Goal: Task Accomplishment & Management: Manage account settings

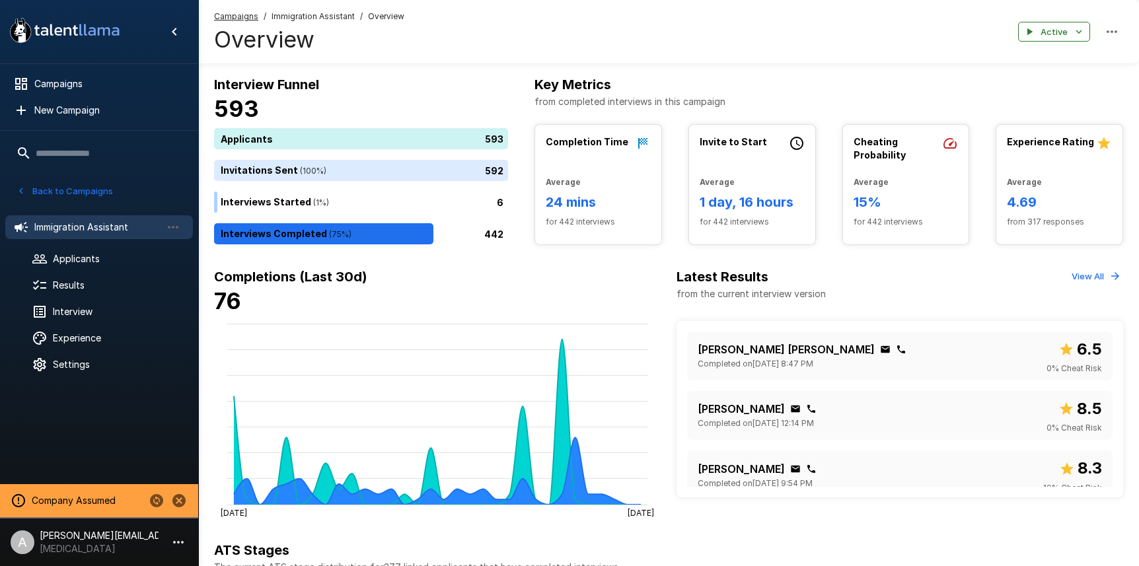
scroll to position [353, 0]
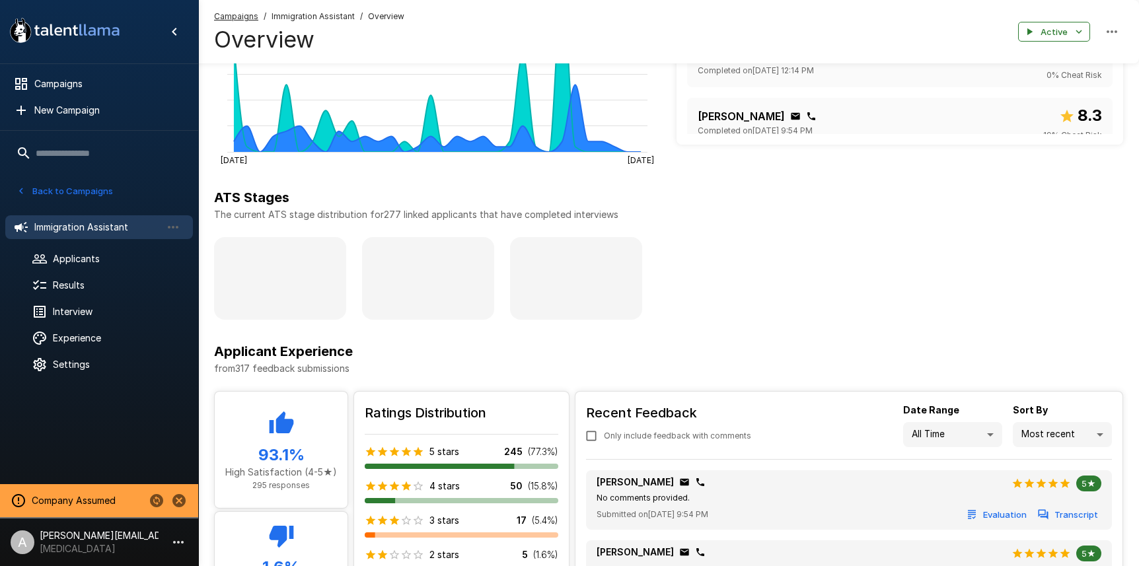
scroll to position [305, 0]
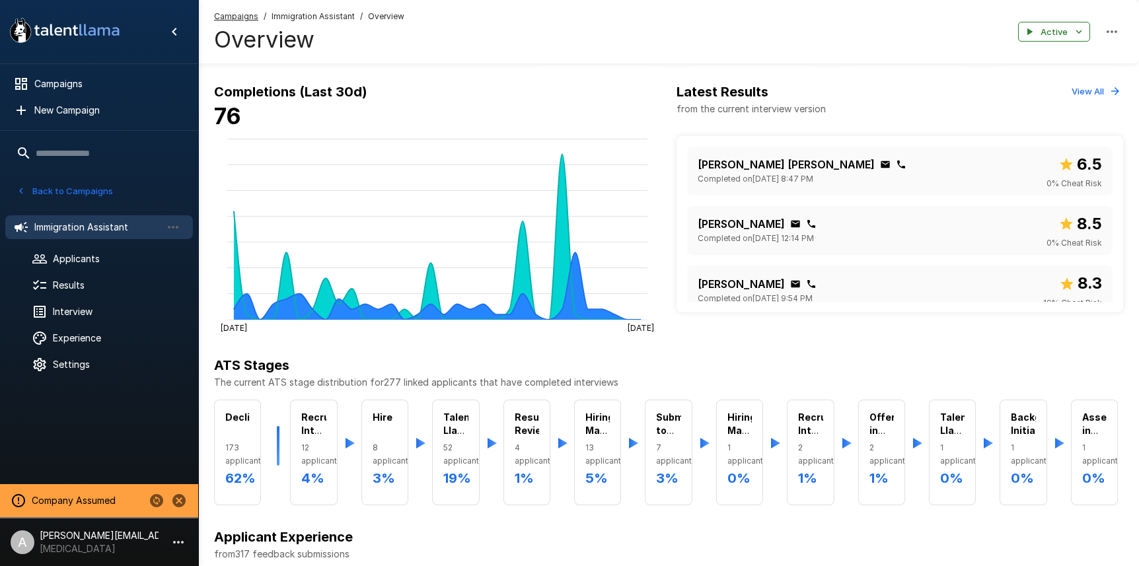
scroll to position [186, 0]
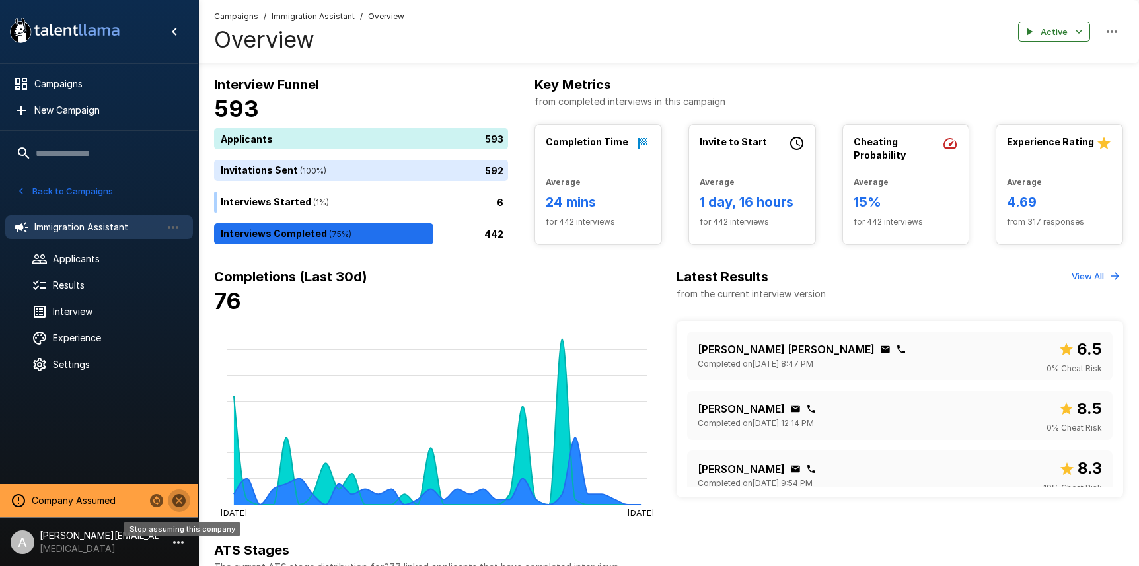
click at [180, 505] on icon "Stop assuming this company" at bounding box center [178, 500] width 13 height 13
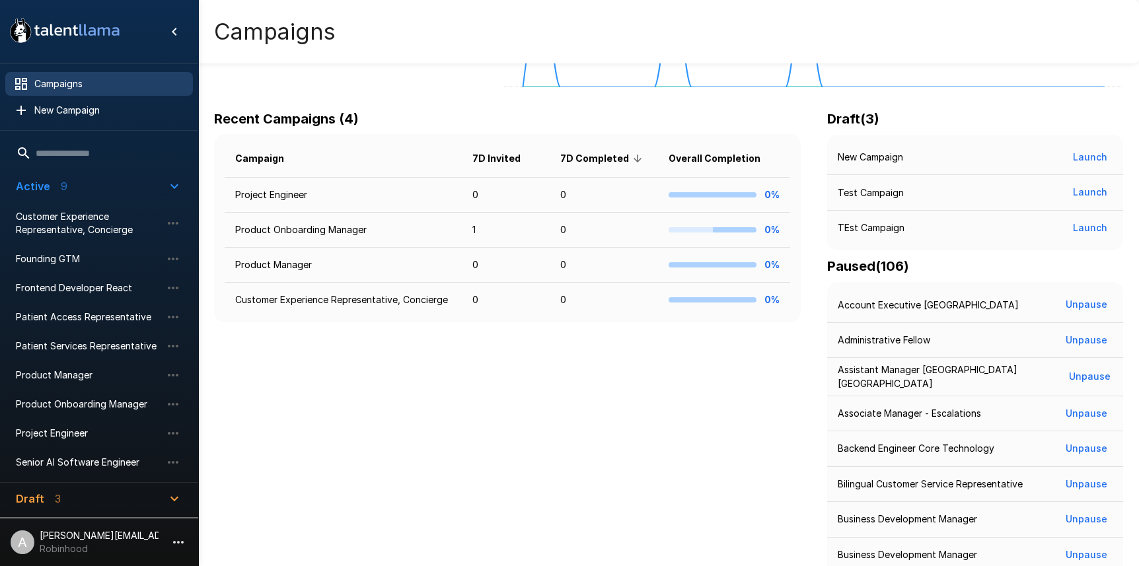
scroll to position [241, 0]
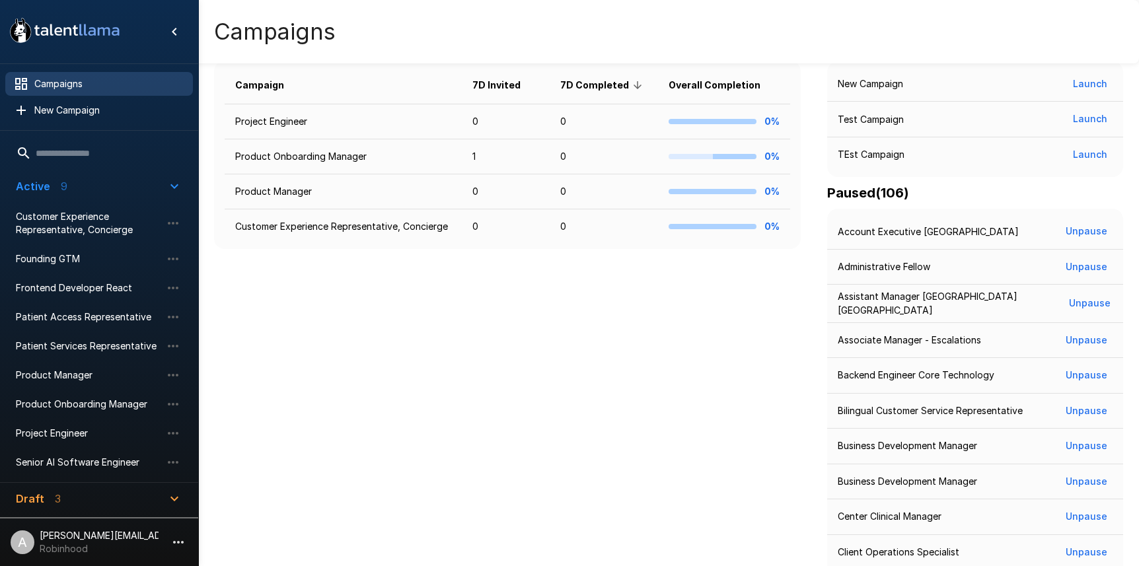
click at [145, 536] on p "[PERSON_NAME][EMAIL_ADDRESS][DOMAIN_NAME]" at bounding box center [99, 535] width 119 height 13
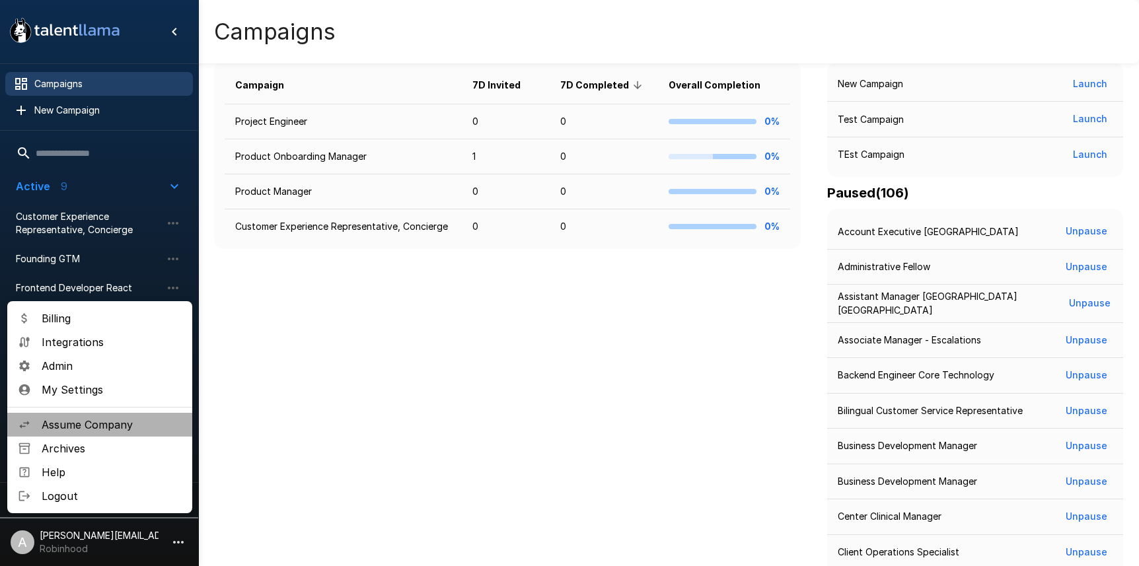
click at [135, 422] on span "Assume Company" at bounding box center [112, 425] width 140 height 16
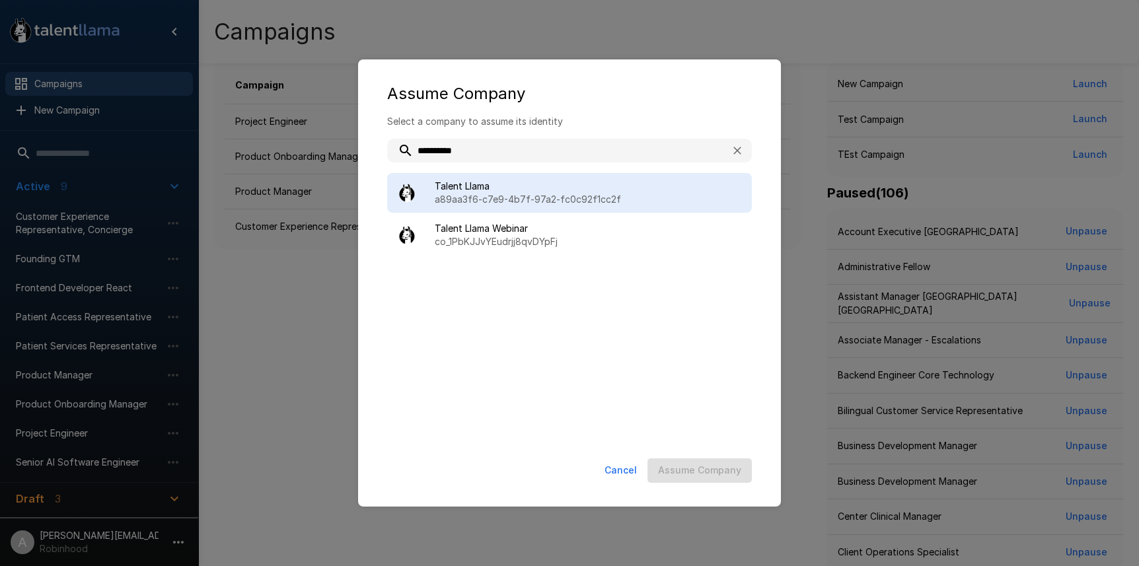
type input "**********"
click at [485, 176] on div "Talent Llama a89aa3f6-c7e9-4b7f-97a2-fc0c92f1cc2f" at bounding box center [569, 193] width 365 height 40
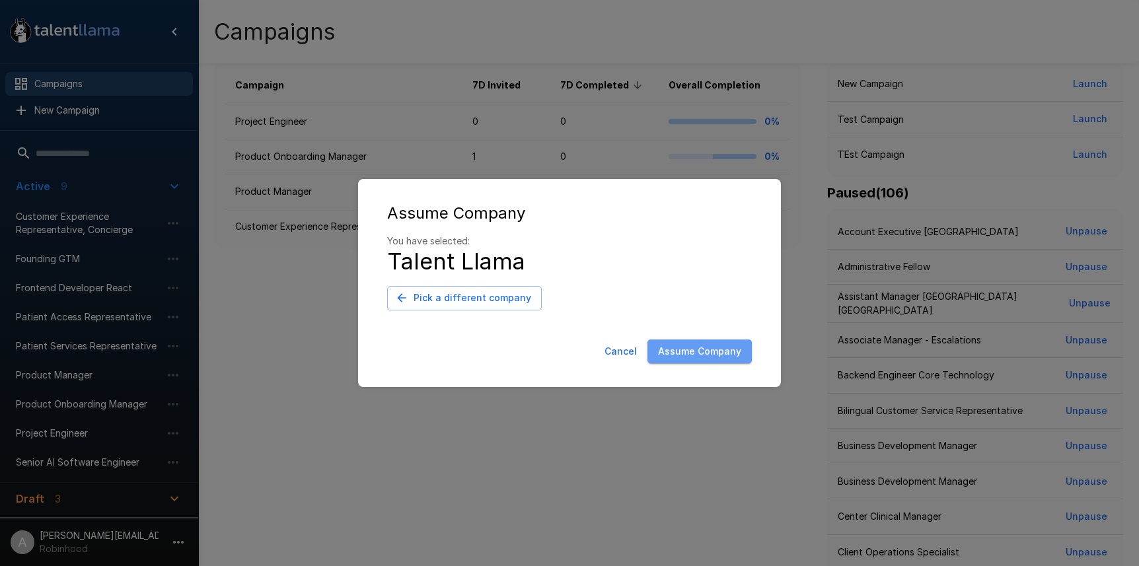
click at [722, 354] on button "Assume Company" at bounding box center [699, 352] width 104 height 24
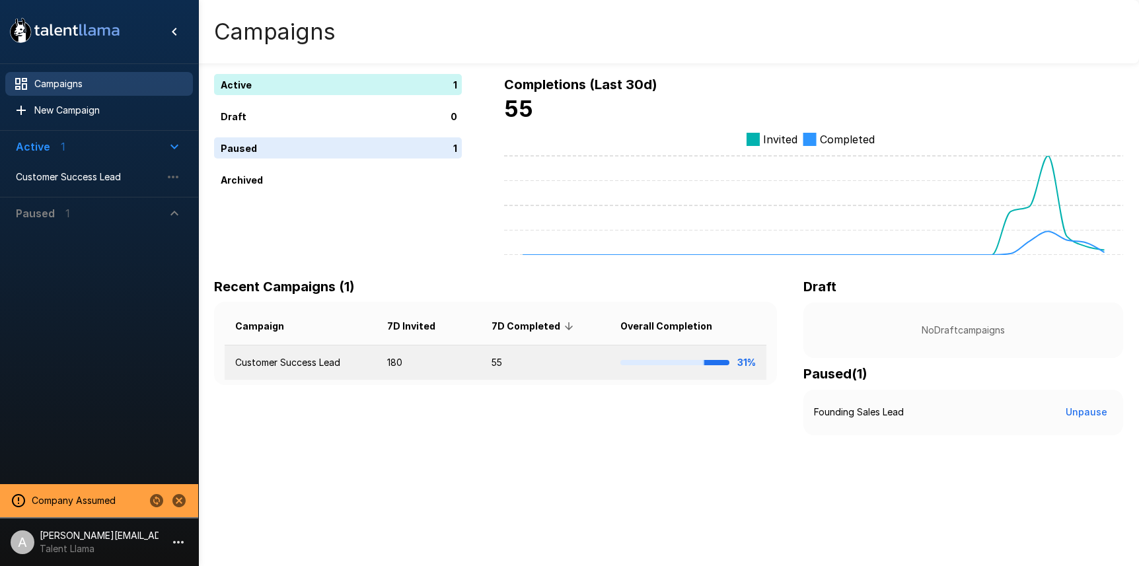
click at [426, 355] on td "180" at bounding box center [429, 362] width 104 height 35
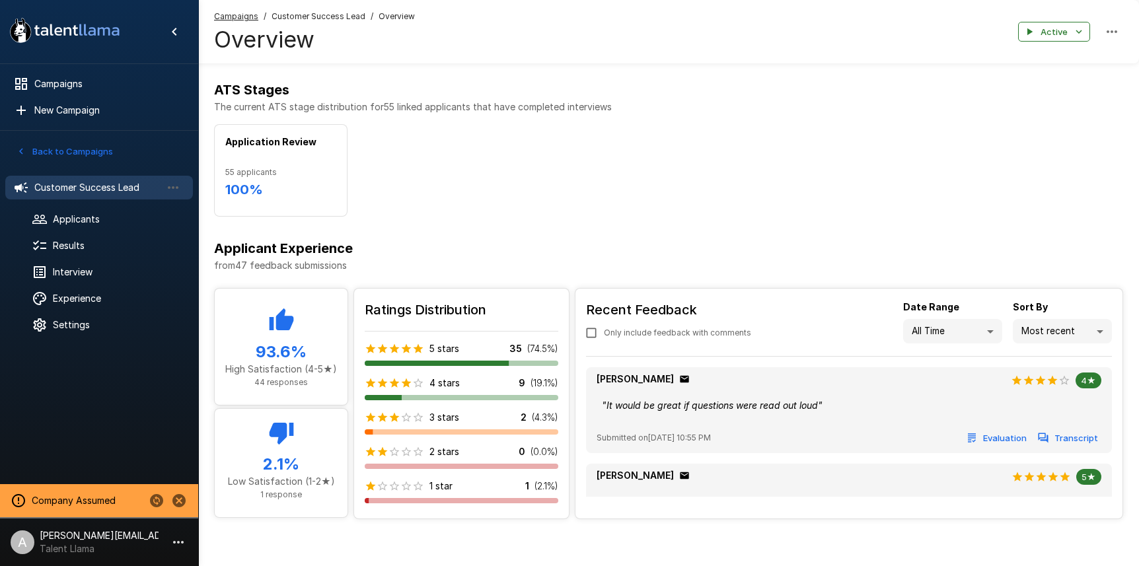
scroll to position [466, 0]
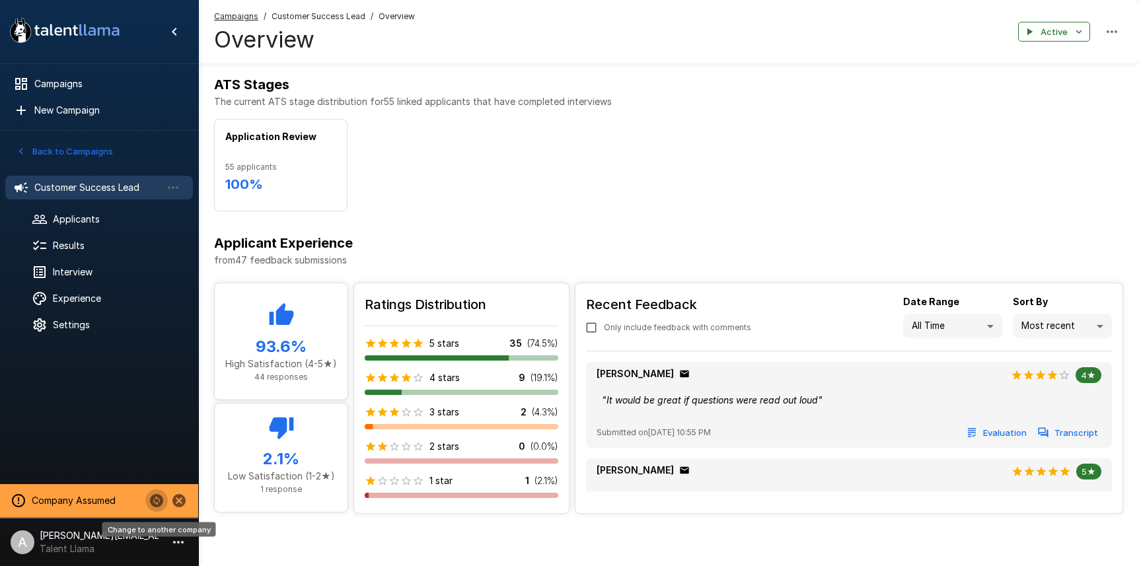
click at [154, 504] on icon "Change to another company" at bounding box center [156, 500] width 13 height 13
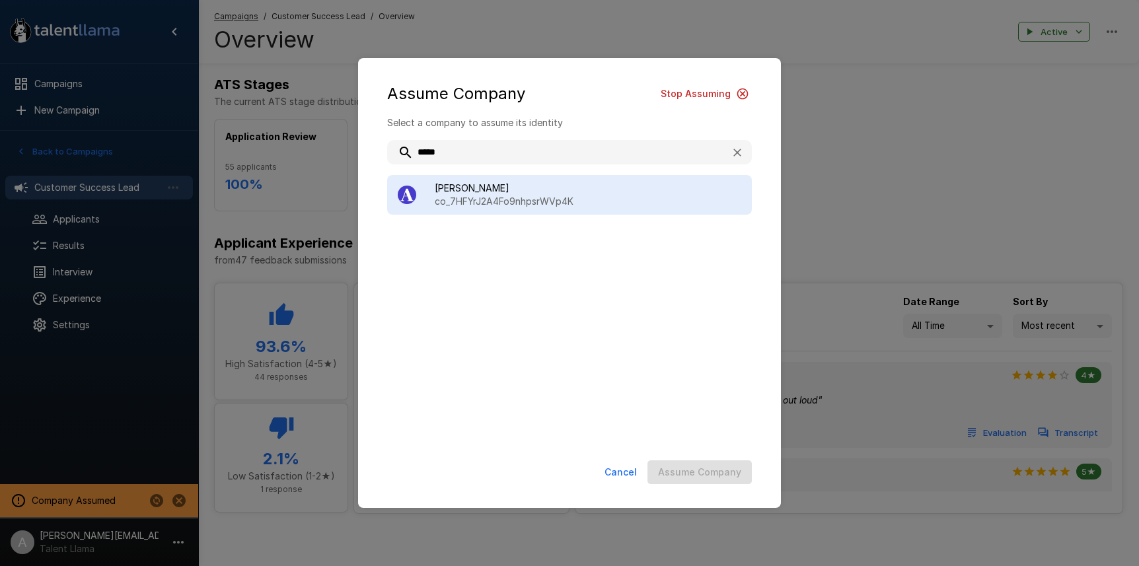
type input "*****"
click at [598, 193] on span "Ashby" at bounding box center [588, 188] width 307 height 13
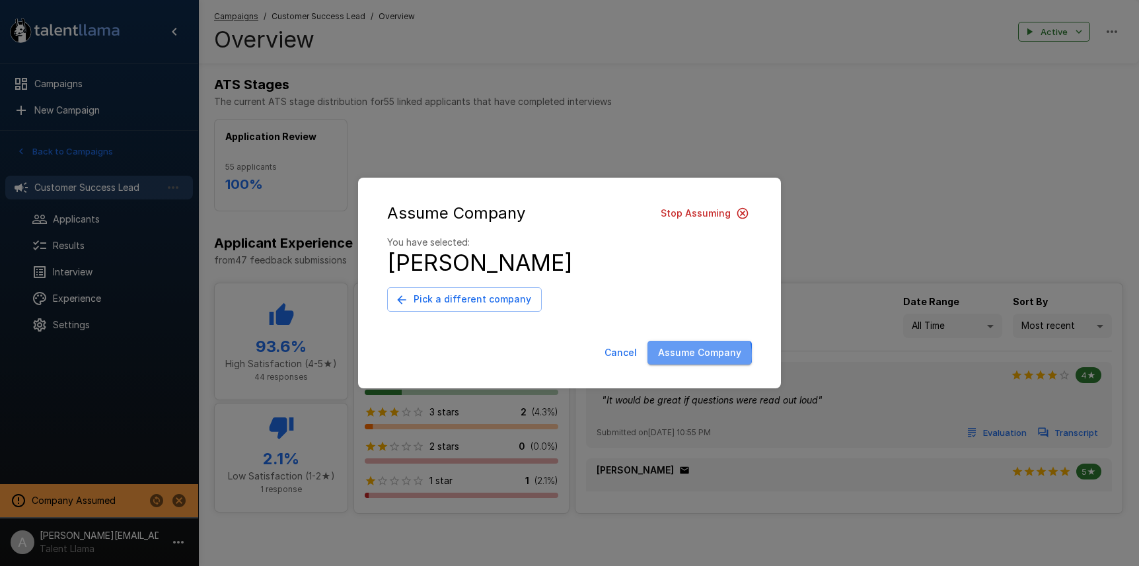
click at [698, 355] on button "Assume Company" at bounding box center [699, 353] width 104 height 24
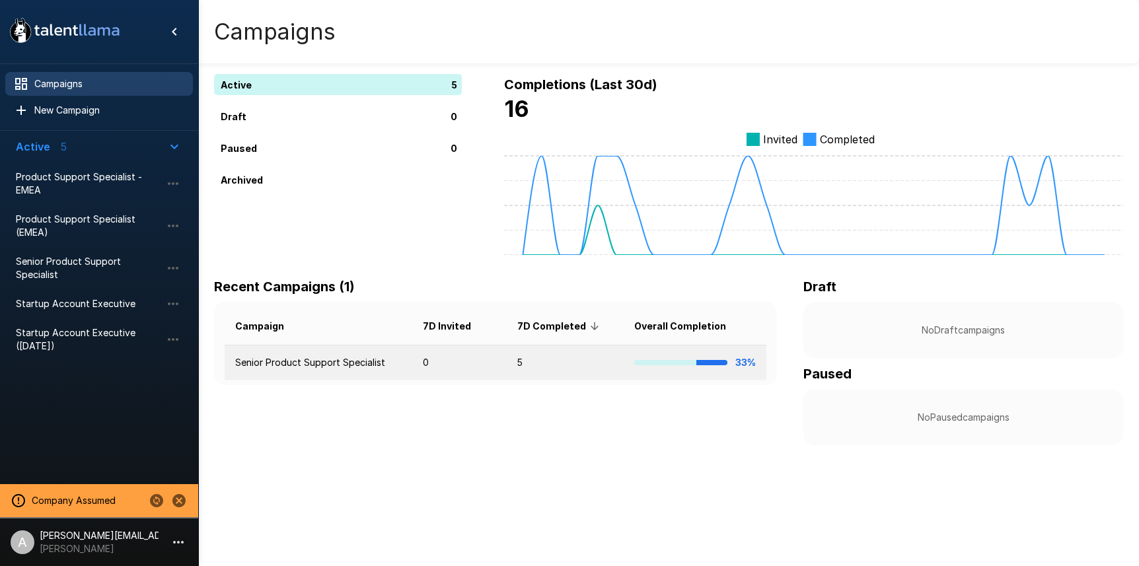
click at [528, 377] on td "5" at bounding box center [565, 362] width 117 height 35
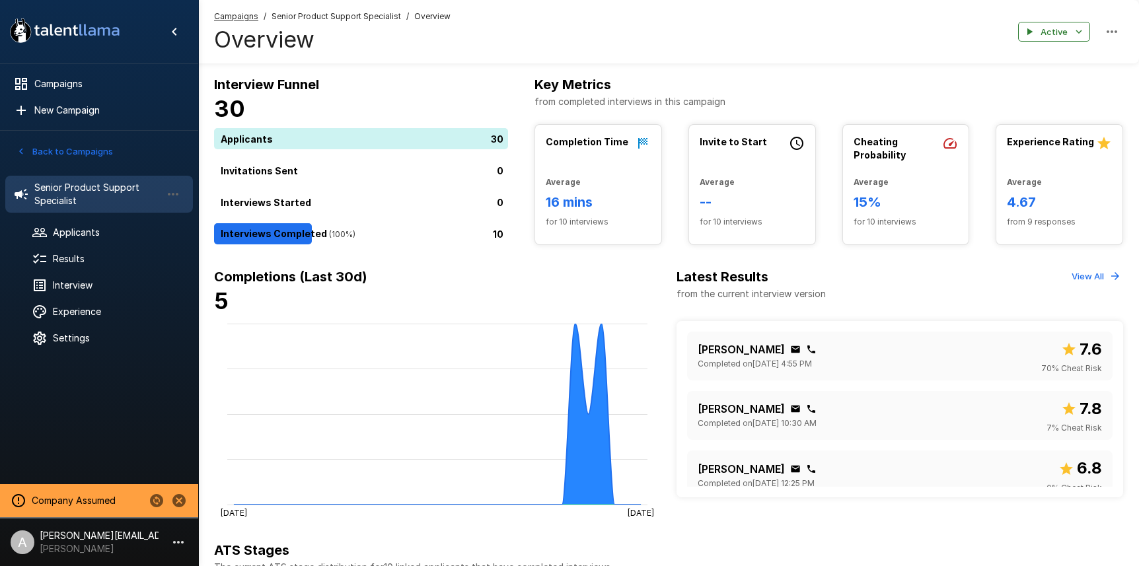
click at [233, 19] on u "Campaigns" at bounding box center [236, 16] width 44 height 10
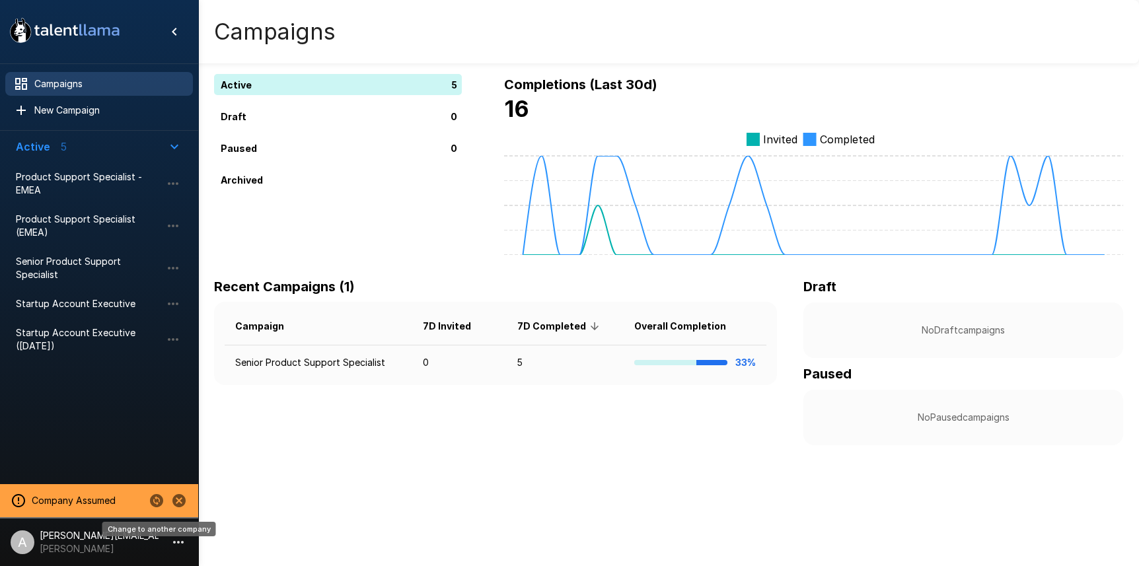
click at [159, 501] on icon "Change to another company" at bounding box center [157, 501] width 16 height 16
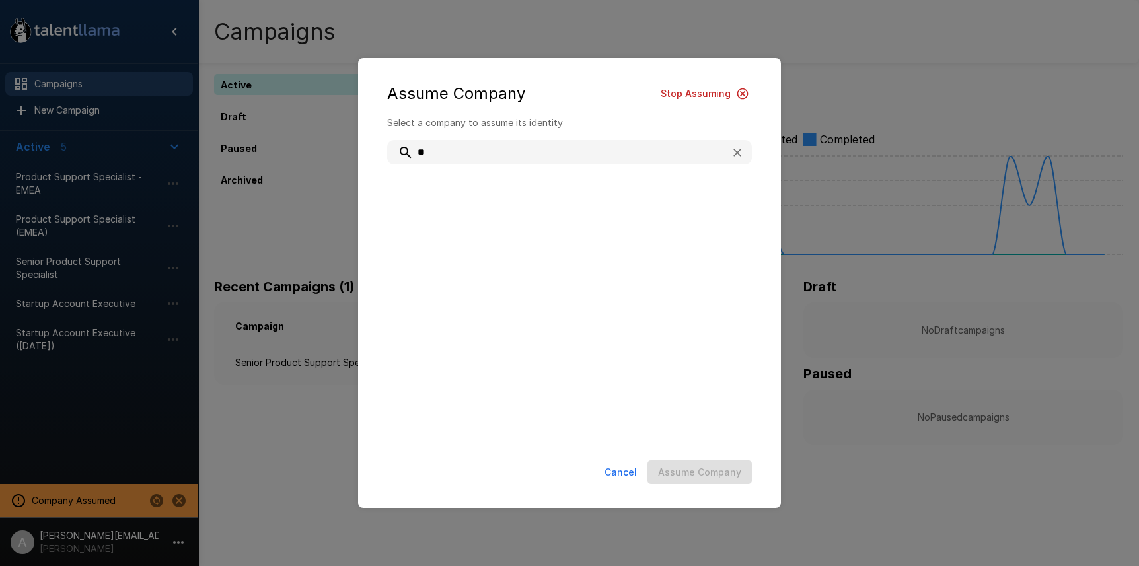
type input "*"
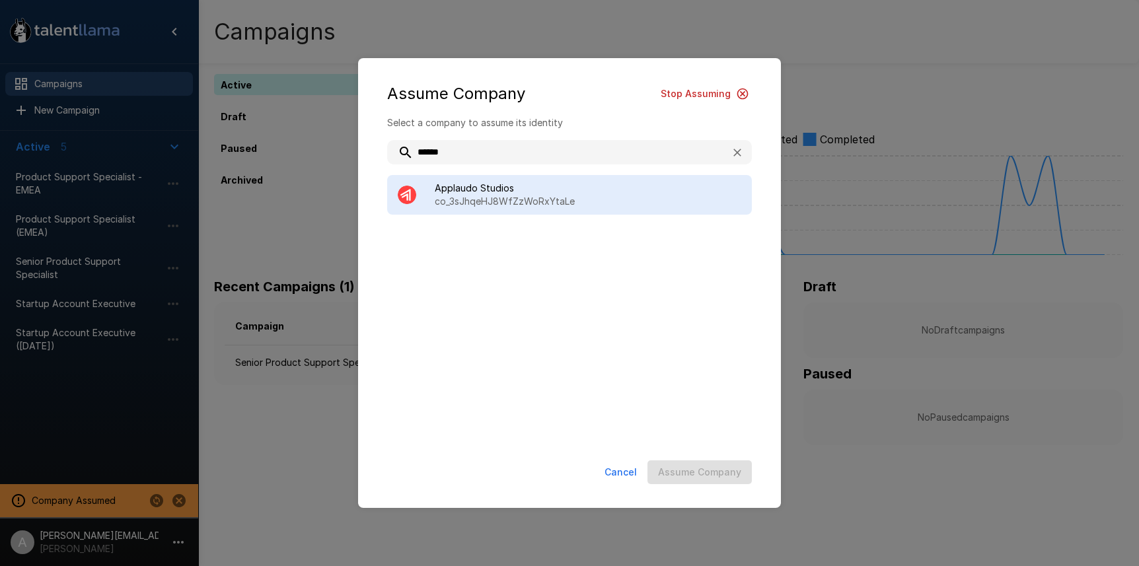
type input "******"
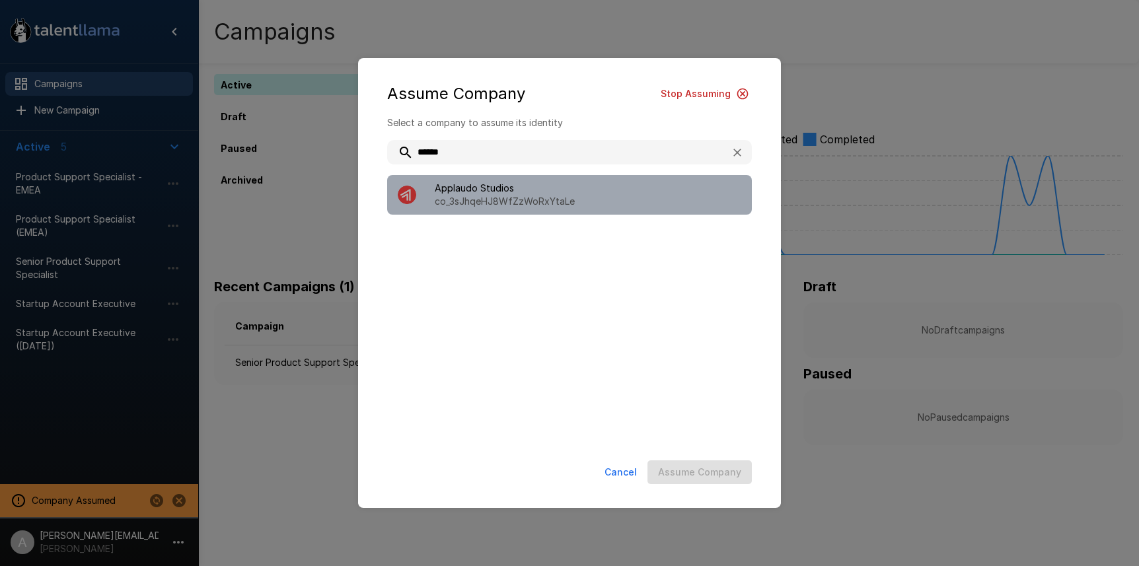
click at [507, 186] on span "Applaudo Studios" at bounding box center [588, 188] width 307 height 13
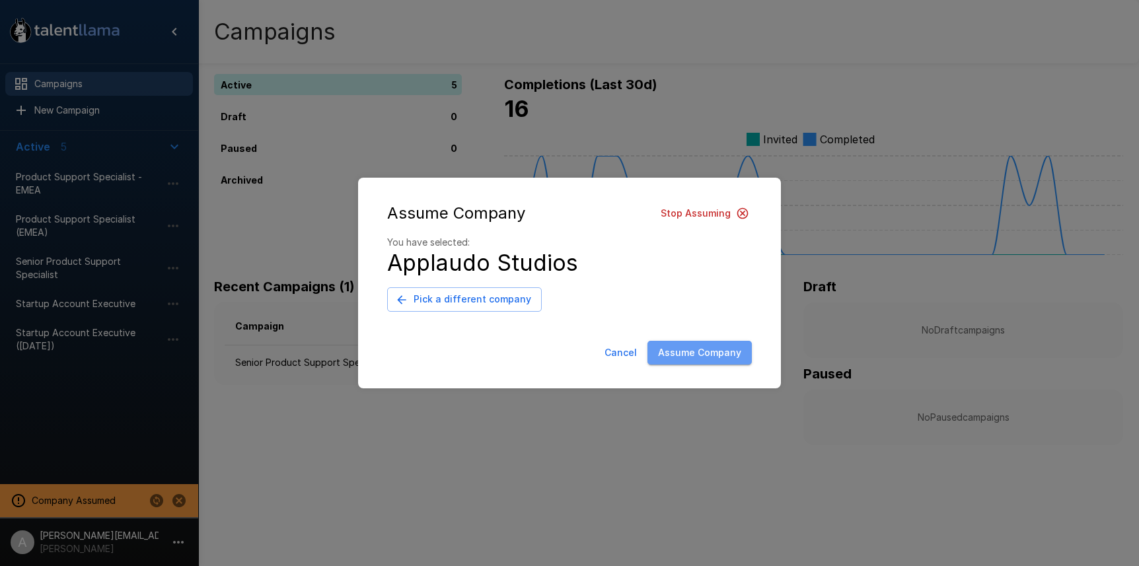
click at [715, 345] on button "Assume Company" at bounding box center [699, 353] width 104 height 24
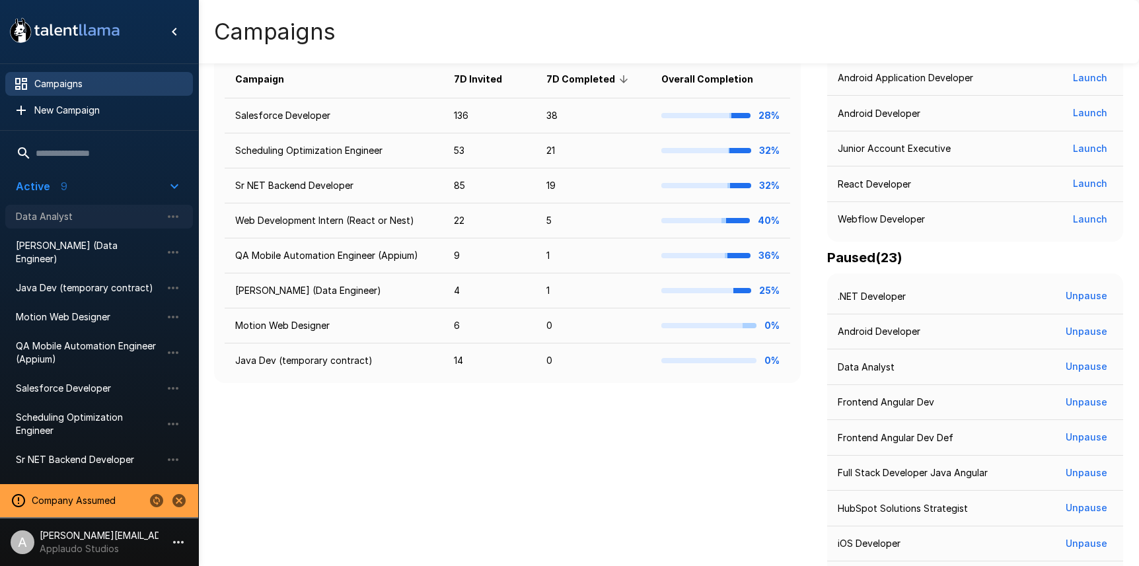
click at [59, 223] on span "Data Analyst" at bounding box center [88, 216] width 145 height 13
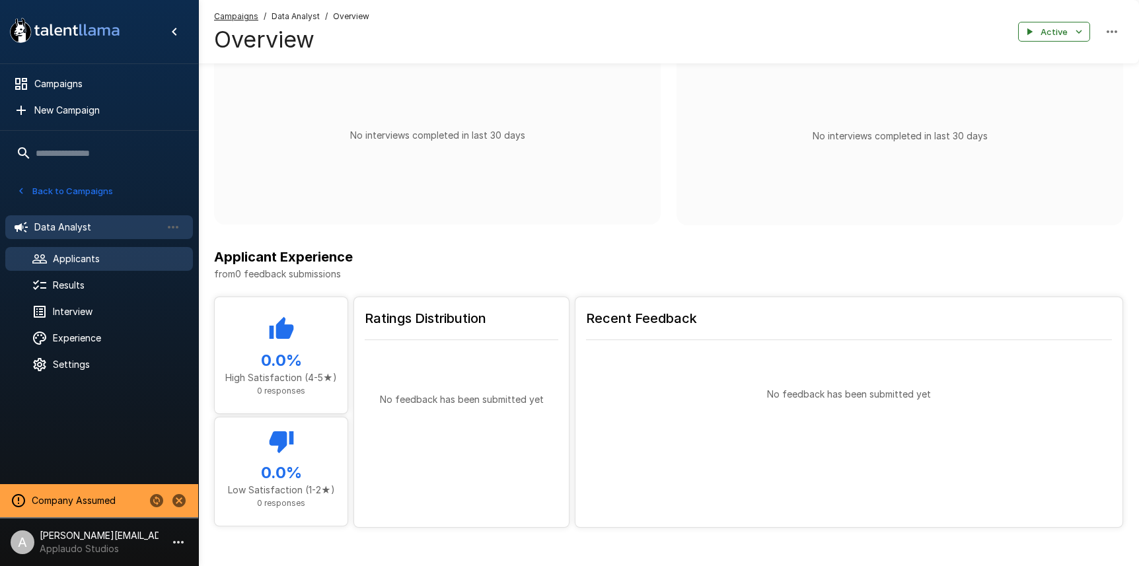
scroll to position [285, 0]
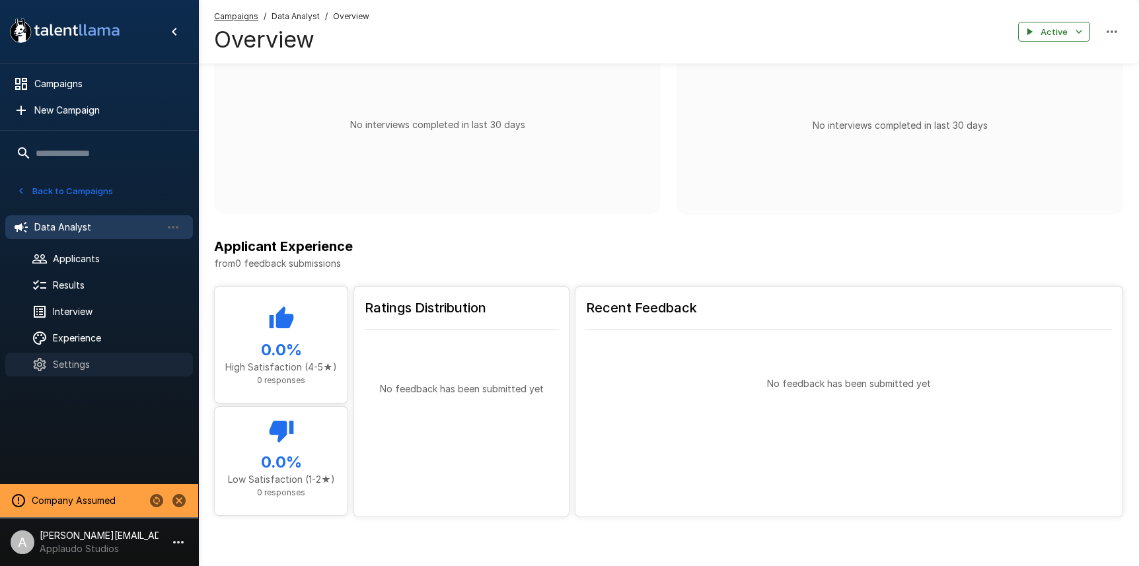
click at [73, 365] on span "Settings" at bounding box center [117, 364] width 129 height 13
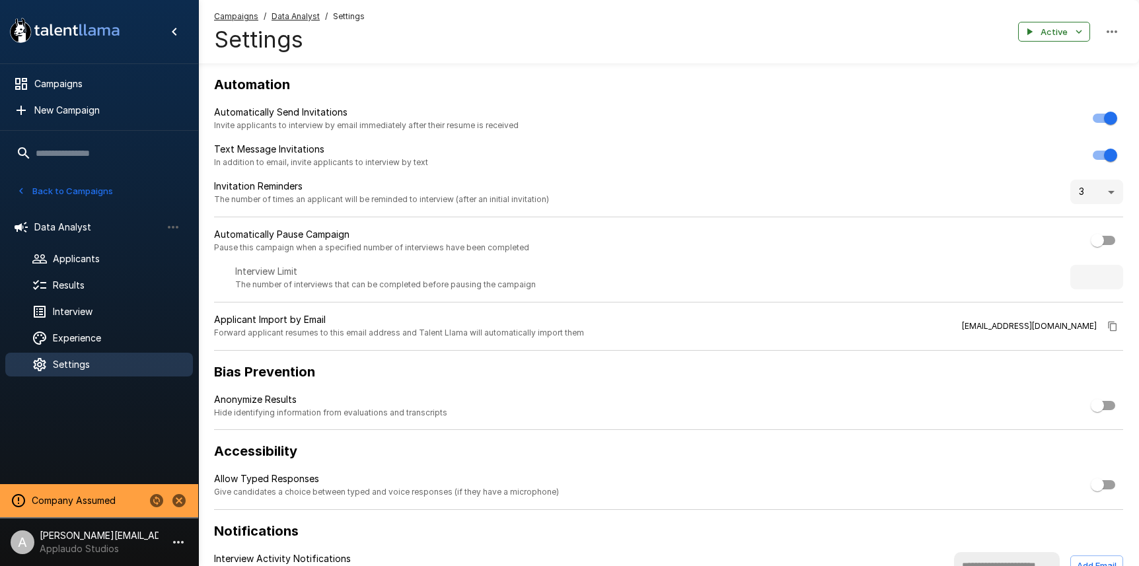
click at [67, 201] on button "Back to Campaigns" at bounding box center [64, 191] width 103 height 20
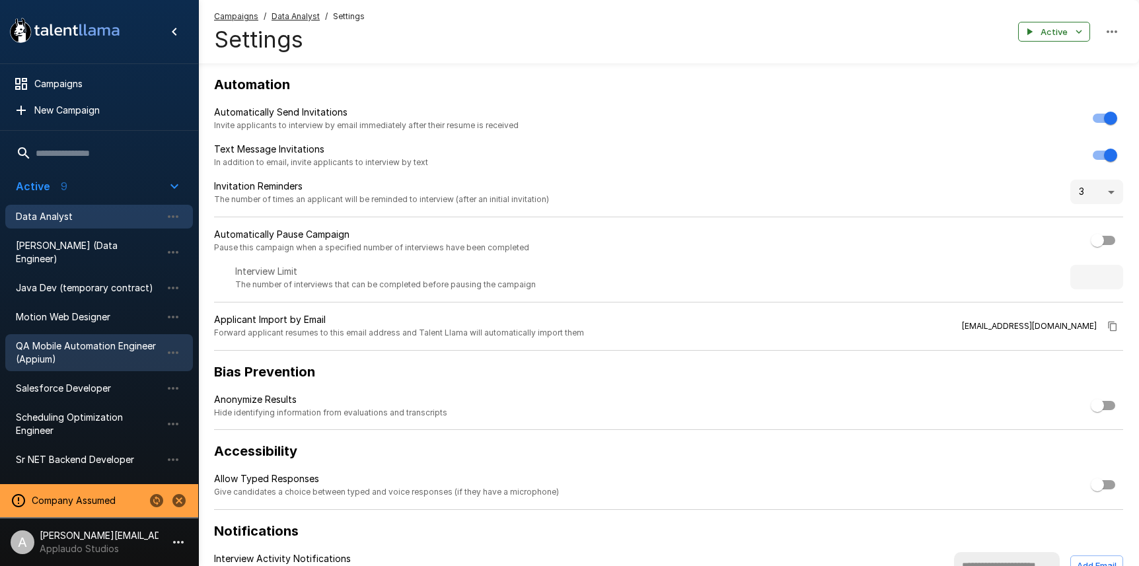
click at [106, 340] on span "QA Mobile Automation Engineer (Appium)" at bounding box center [88, 353] width 145 height 26
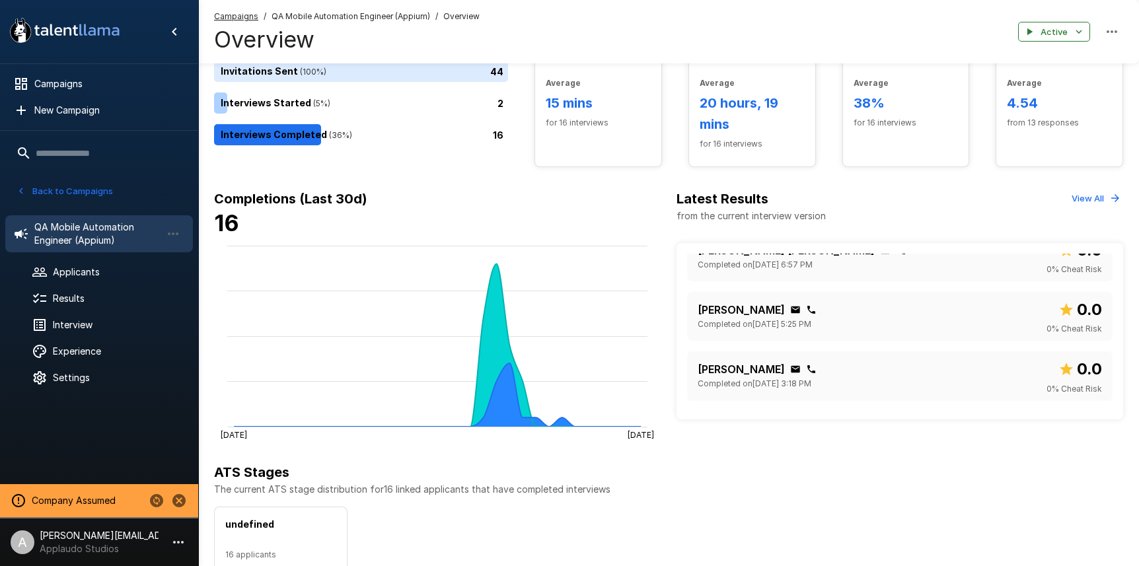
scroll to position [214, 0]
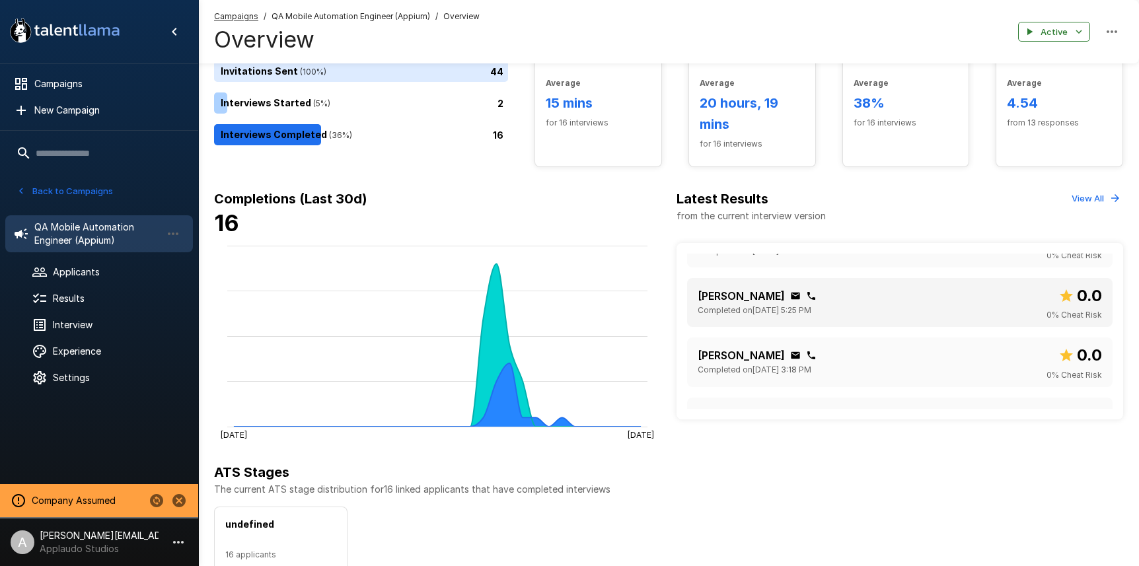
click at [886, 307] on div "[PERSON_NAME] Completed on [DATE] 5:25 PM 0.0 0 % Cheat Risk" at bounding box center [900, 302] width 404 height 38
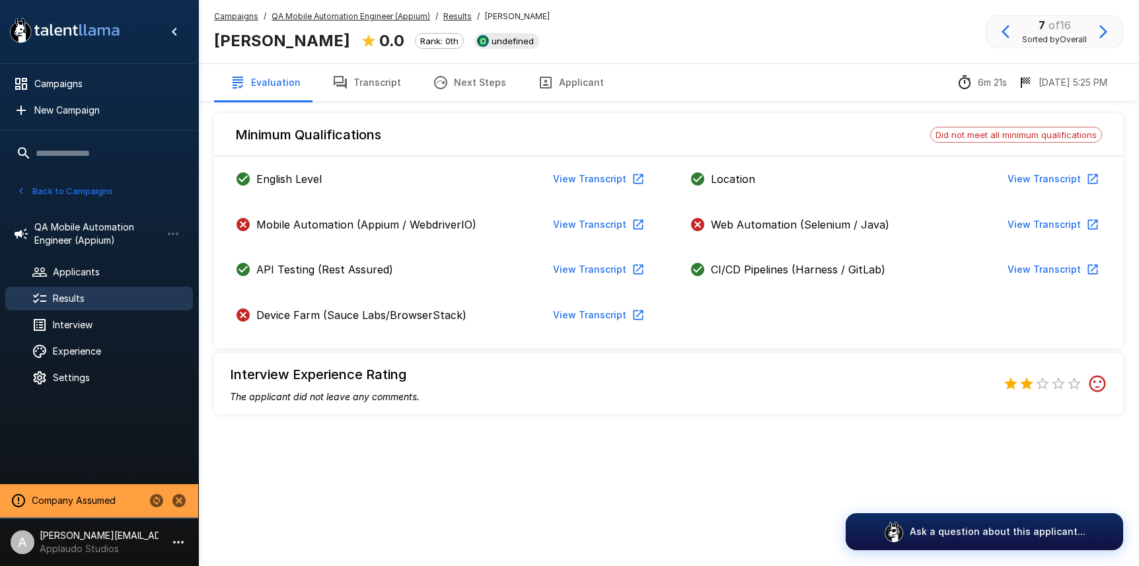
click at [377, 17] on u "QA Mobile Automation Engineer (Appium)" at bounding box center [350, 16] width 159 height 10
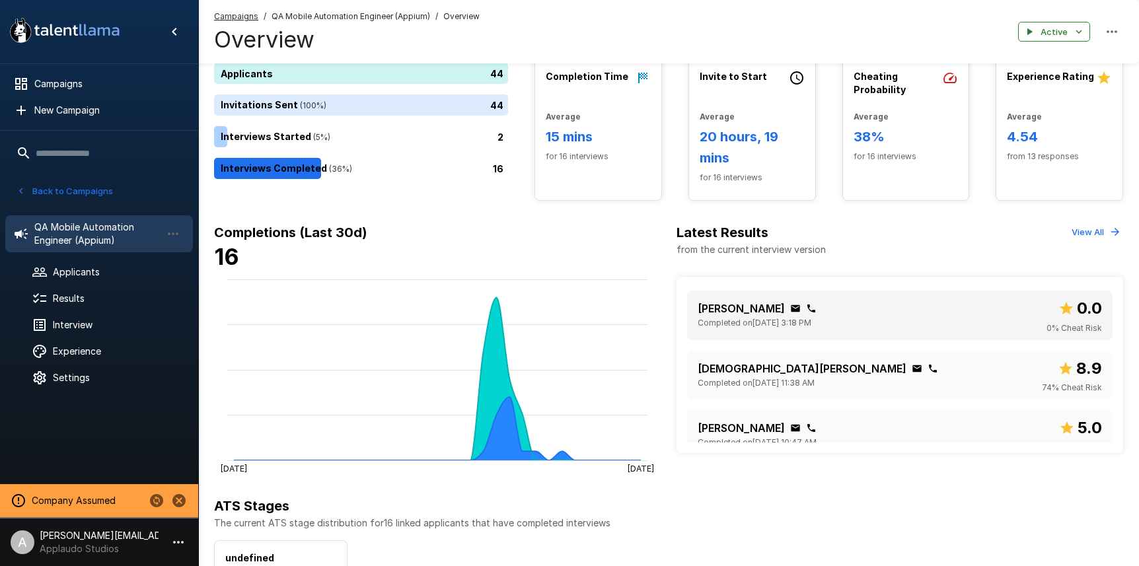
scroll to position [71, 0]
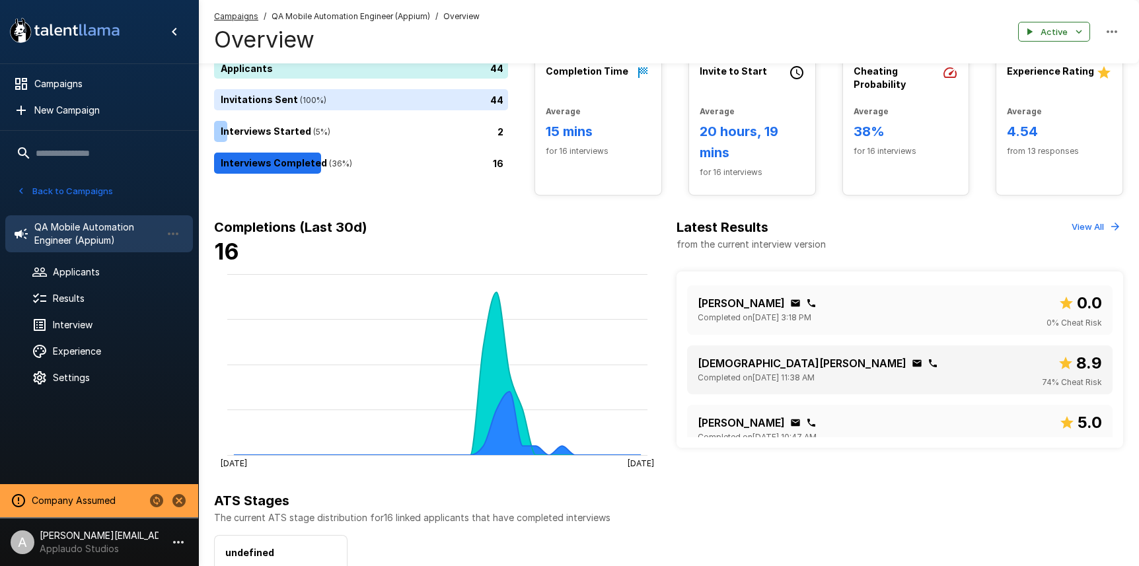
click at [896, 368] on div "[DEMOGRAPHIC_DATA][PERSON_NAME] Completed on [DATE] 11:38 AM 8.9 74 % Cheat Risk" at bounding box center [900, 370] width 404 height 38
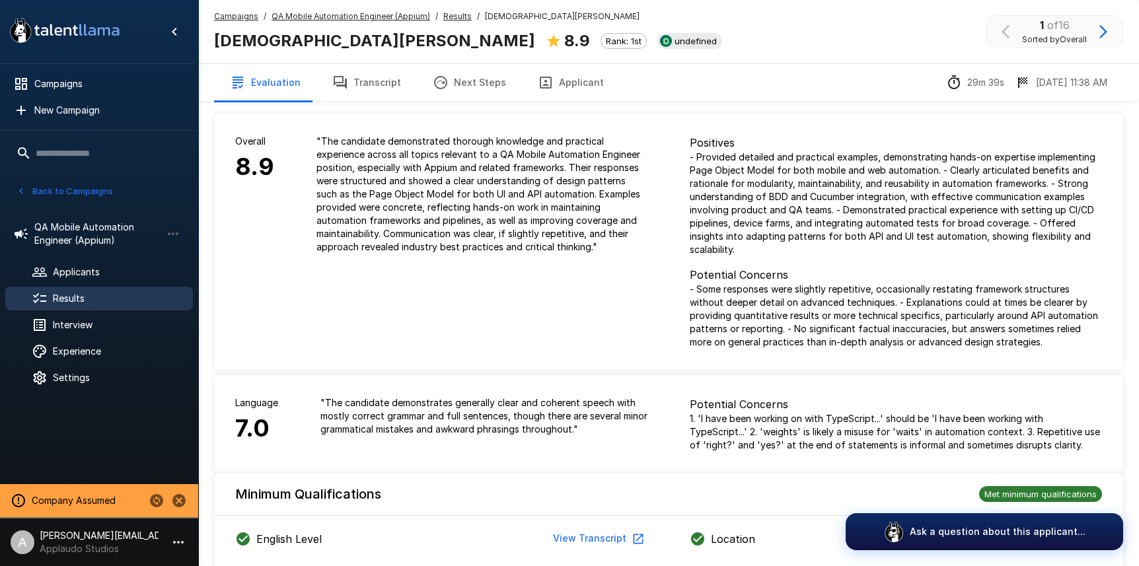
click at [322, 17] on u "QA Mobile Automation Engineer (Appium)" at bounding box center [350, 16] width 159 height 10
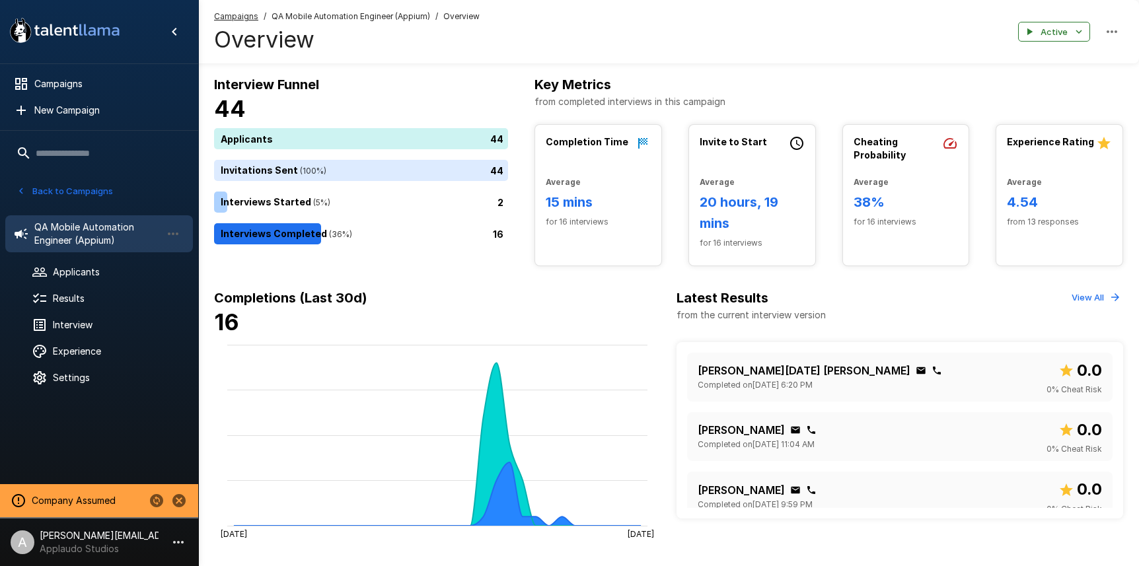
click at [85, 190] on button "Back to Campaigns" at bounding box center [64, 191] width 103 height 20
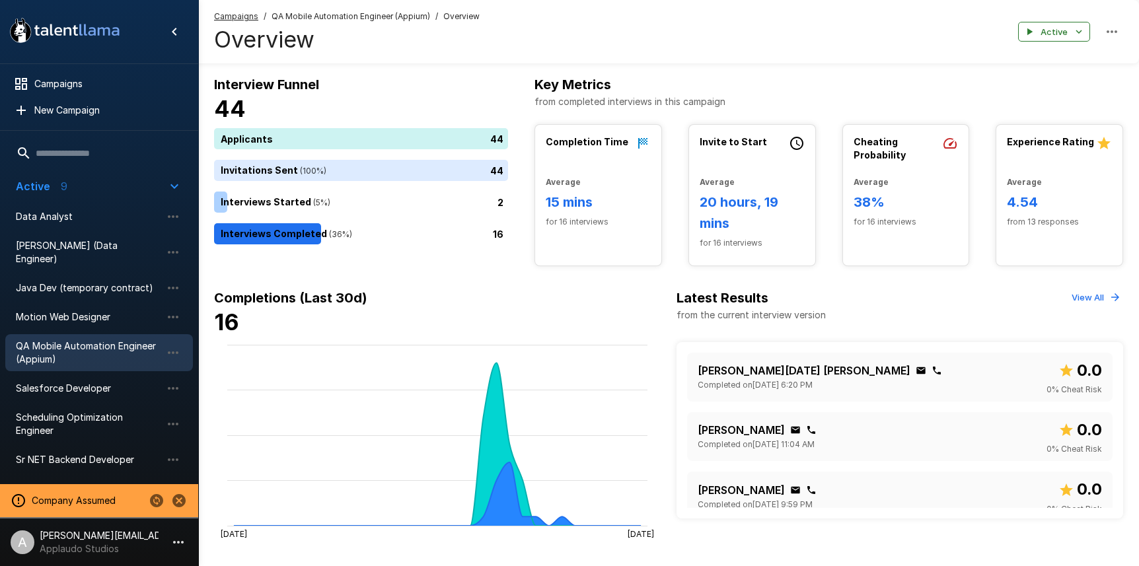
click at [73, 69] on ul "Campaigns New Campaign" at bounding box center [99, 97] width 198 height 66
click at [75, 75] on div "Campaigns" at bounding box center [99, 84] width 188 height 24
